Goal: Feedback & Contribution: Leave review/rating

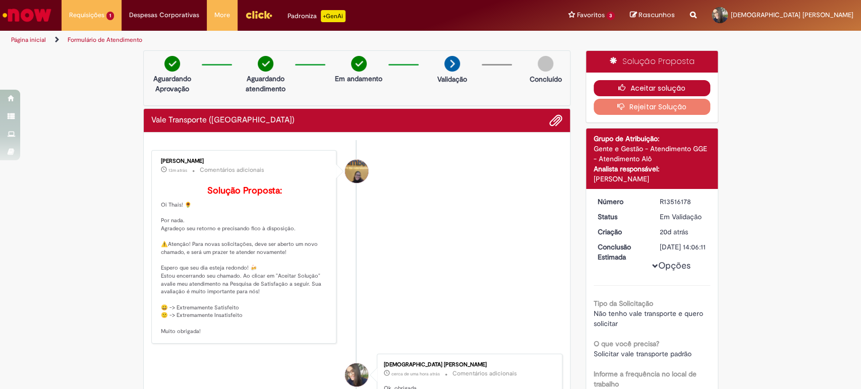
click at [658, 86] on button "Aceitar solução" at bounding box center [651, 88] width 116 height 16
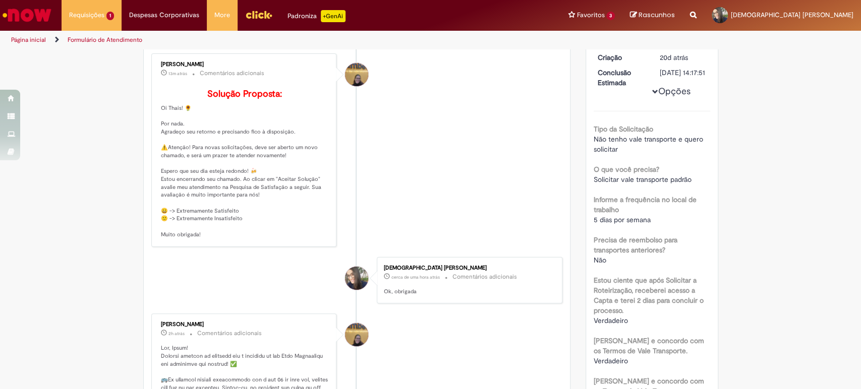
scroll to position [224, 0]
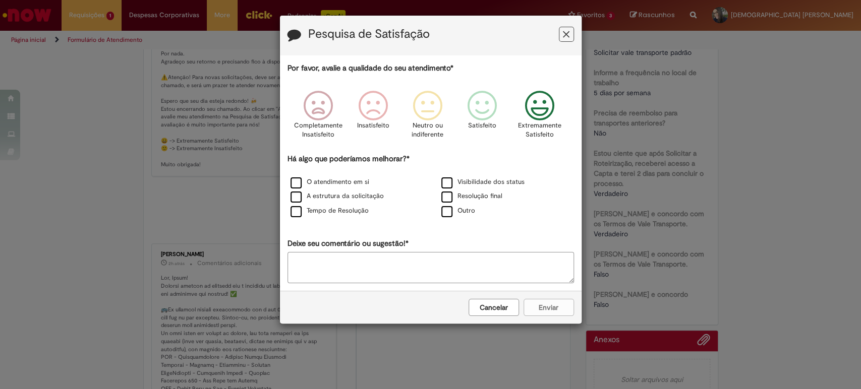
click at [551, 120] on icon "Feedback" at bounding box center [539, 106] width 38 height 30
click at [297, 176] on div "O atendimento em si" at bounding box center [355, 182] width 151 height 15
click at [298, 183] on label "O atendimento em si" at bounding box center [329, 182] width 79 height 10
click at [544, 305] on button "Enviar" at bounding box center [548, 307] width 50 height 17
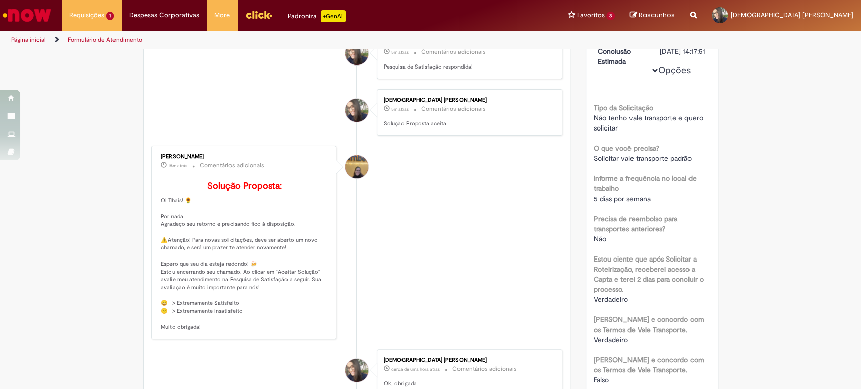
scroll to position [0, 0]
